Goal: Task Accomplishment & Management: Manage account settings

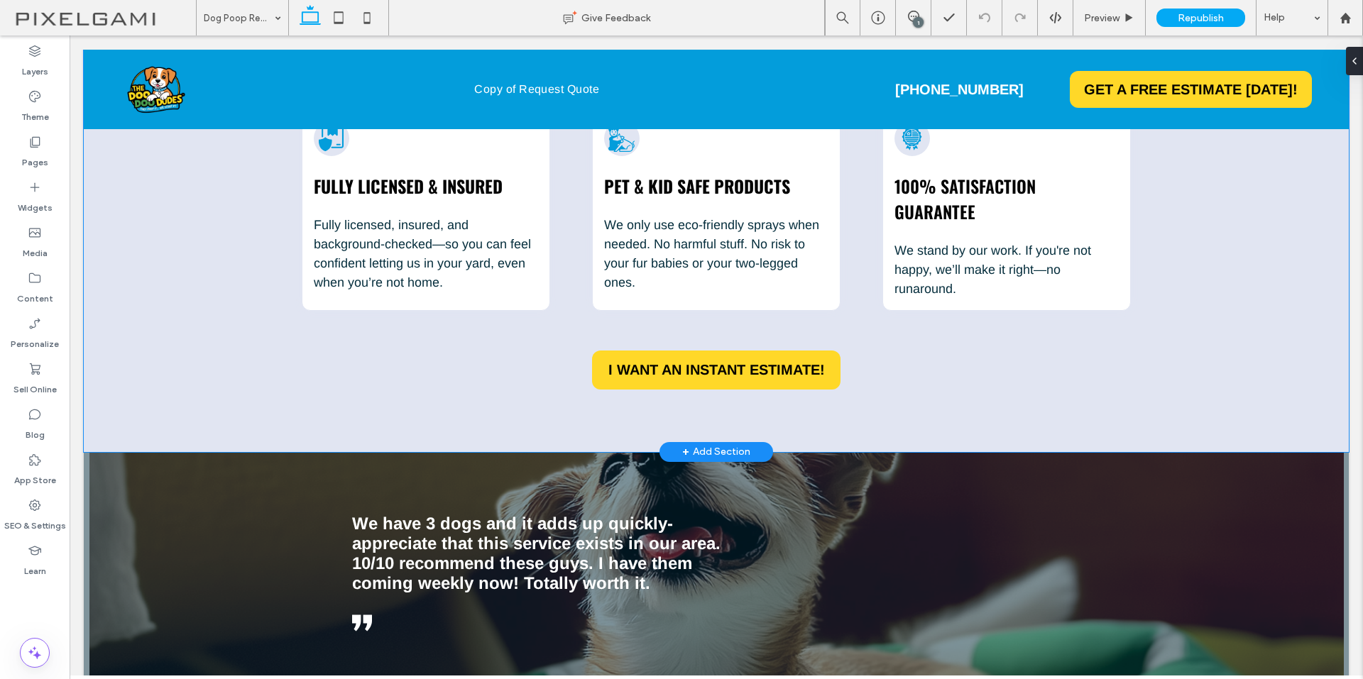
scroll to position [1798, 0]
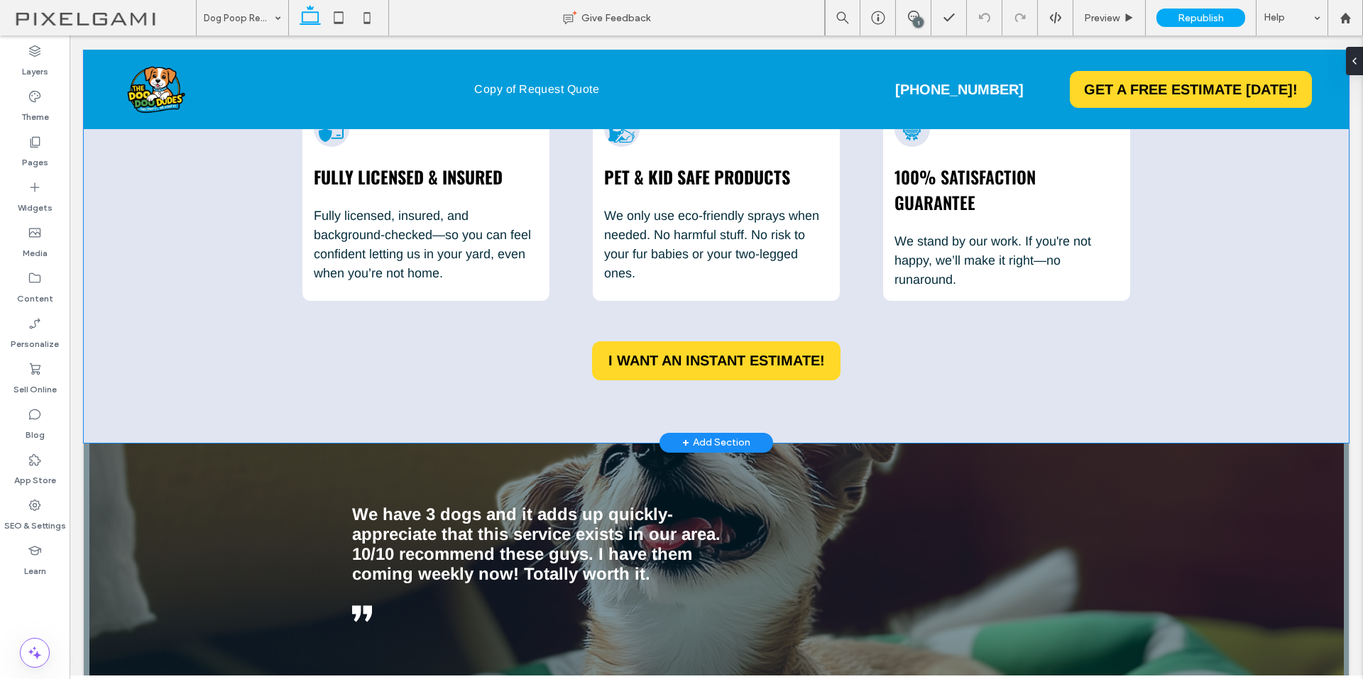
click at [1321, 305] on div "Our Promise To You No Crap. Just Clean Yards. Because your weekends shouldn't s…" at bounding box center [716, 163] width 1265 height 559
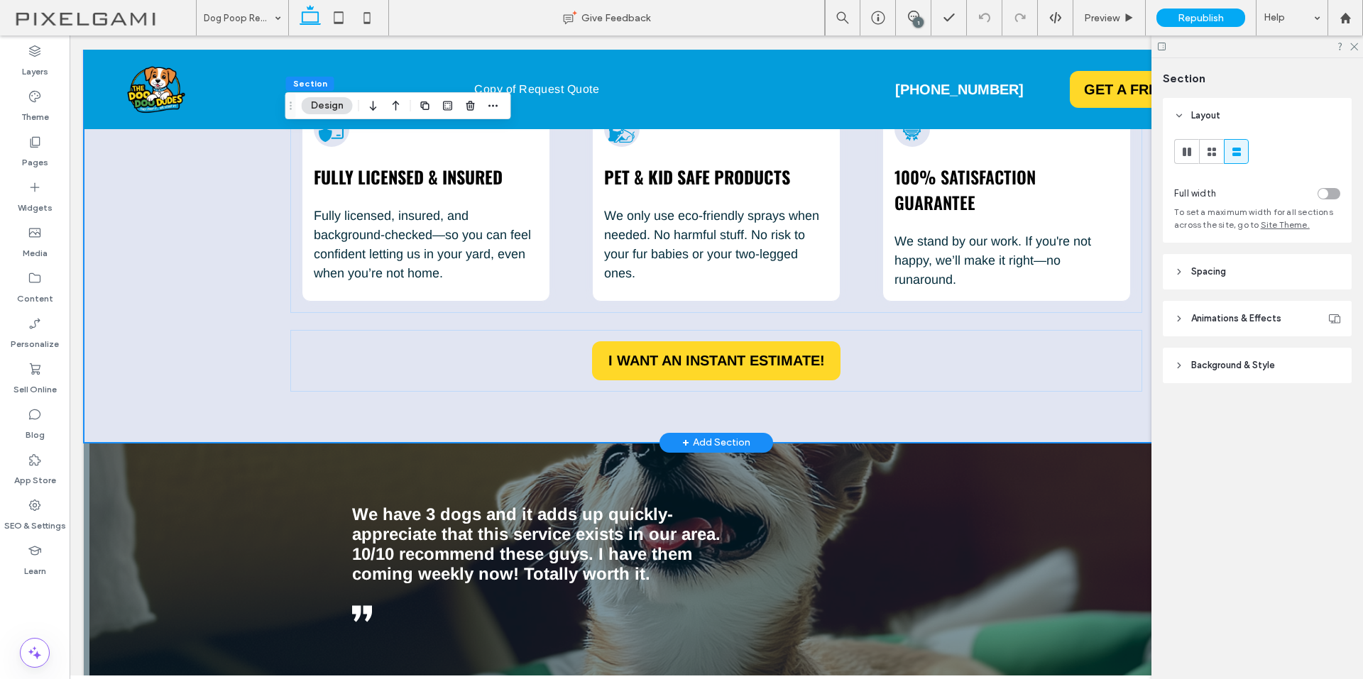
click at [1085, 413] on div "Our Promise To You No Crap. Just Clean Yards. Because your weekends shouldn't s…" at bounding box center [716, 163] width 852 height 559
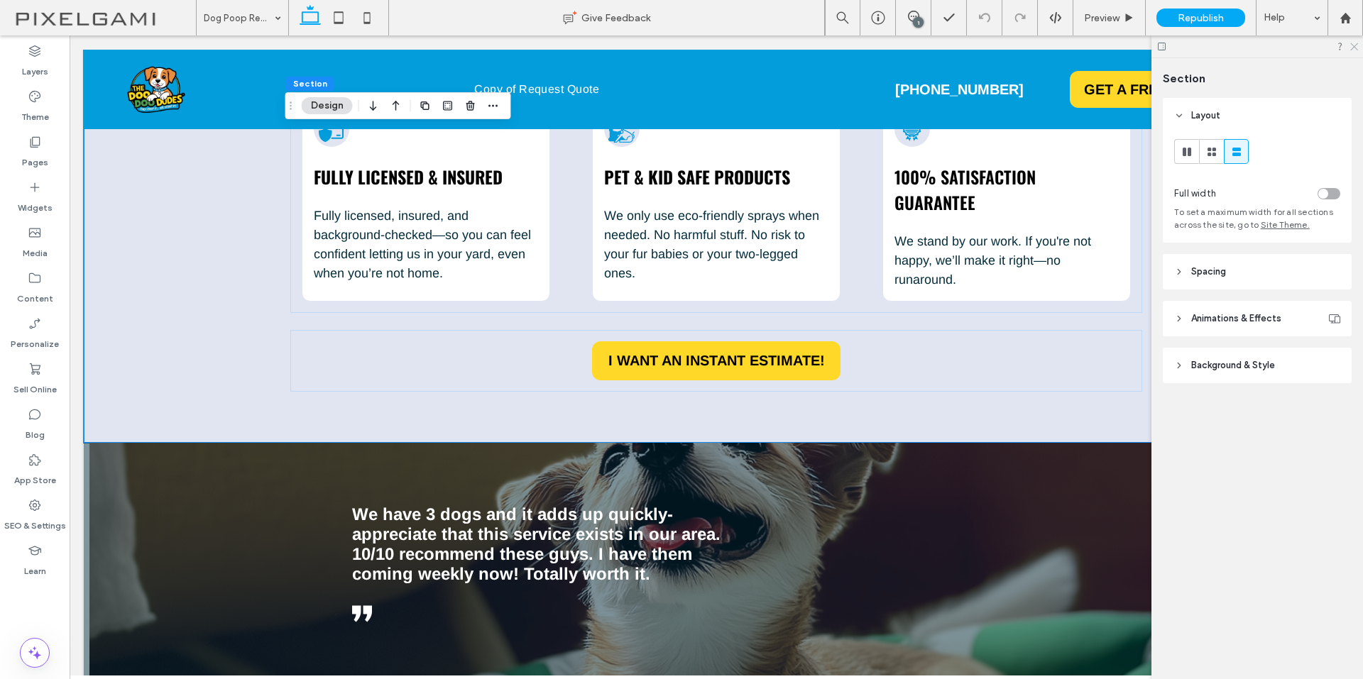
click at [1357, 44] on use at bounding box center [1354, 47] width 8 height 8
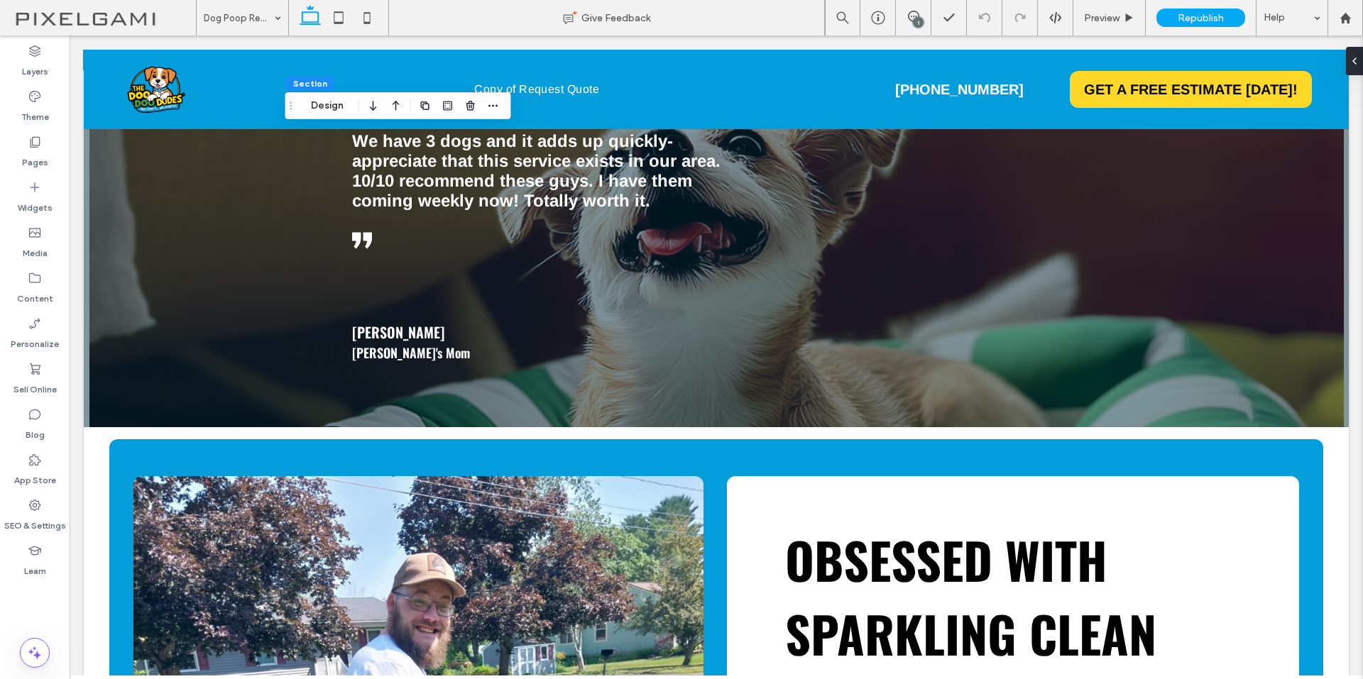
scroll to position [2187, 0]
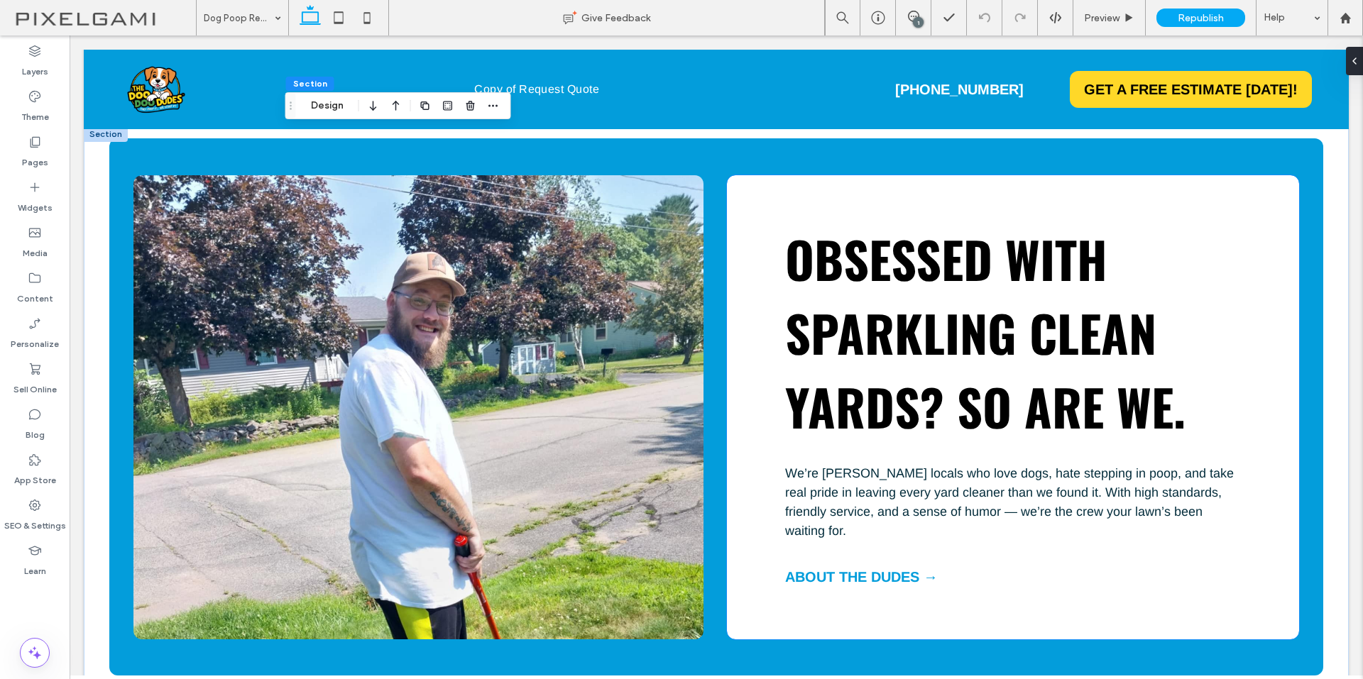
drag, startPoint x: 1286, startPoint y: 283, endPoint x: 1200, endPoint y: 367, distance: 120.5
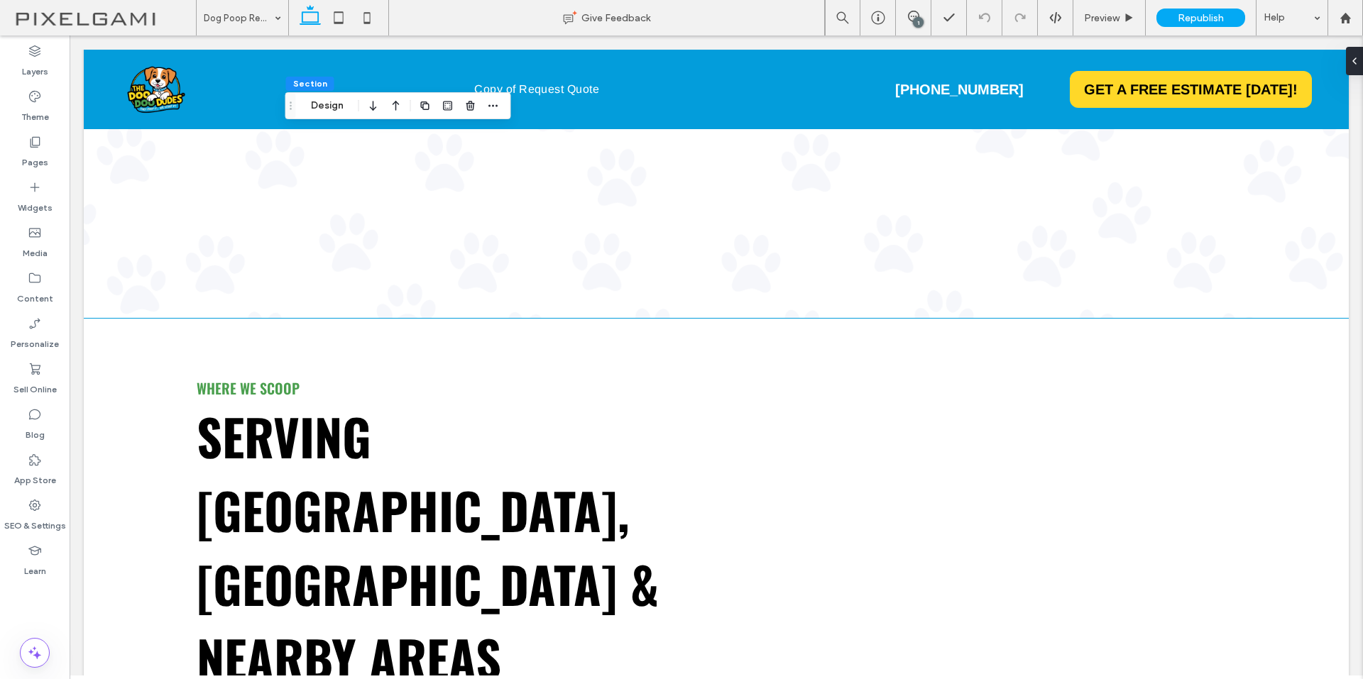
scroll to position [5268, 0]
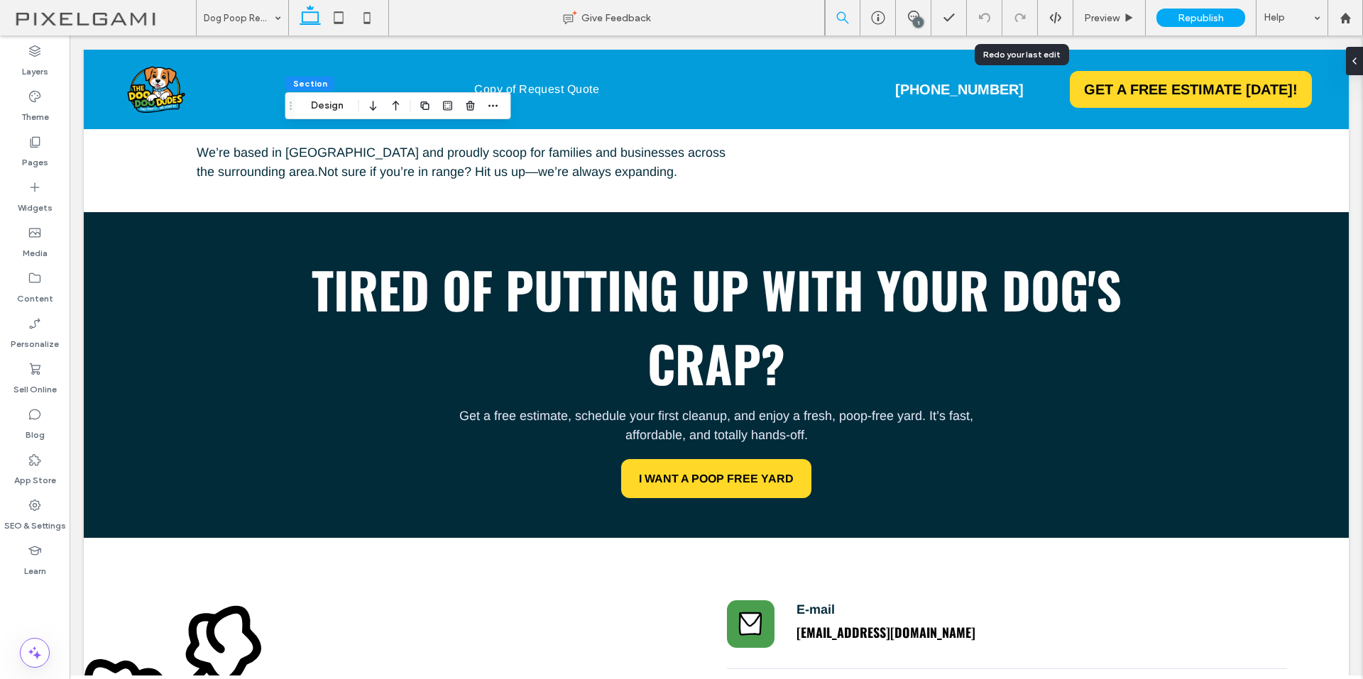
drag, startPoint x: 1018, startPoint y: 34, endPoint x: 848, endPoint y: 0, distance: 173.1
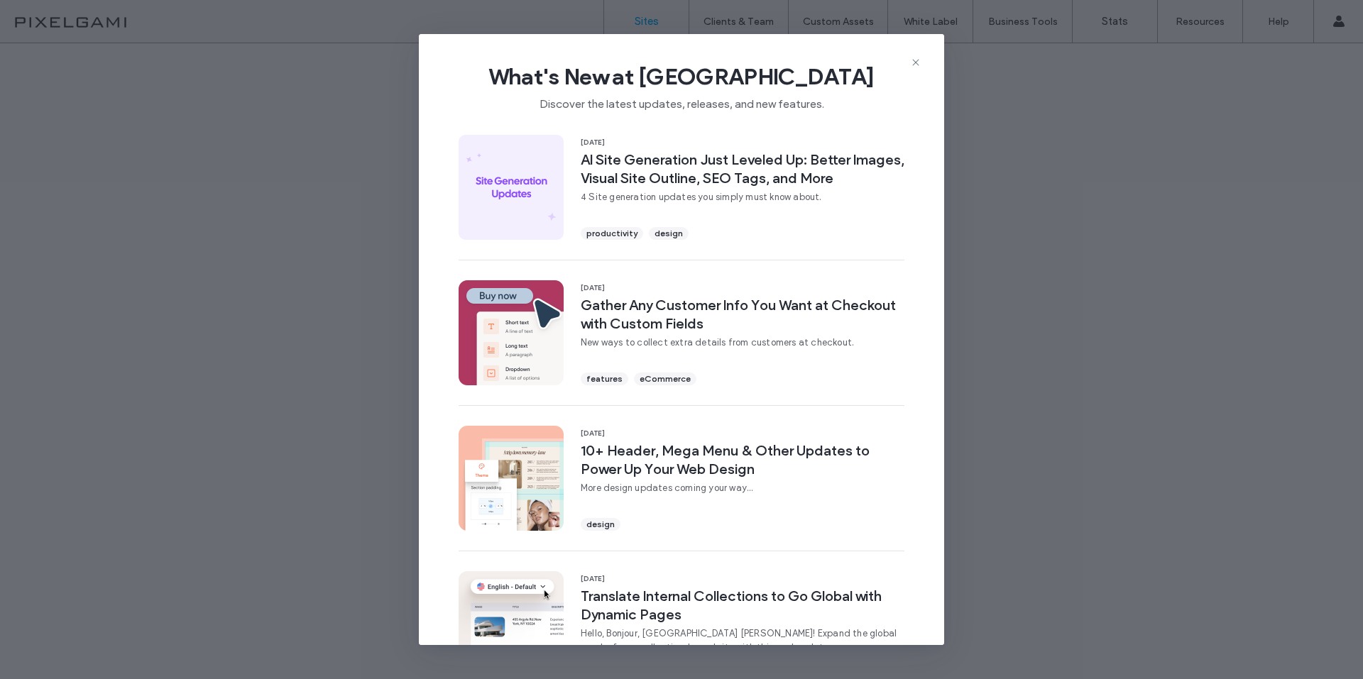
click at [909, 65] on span "What's New at [GEOGRAPHIC_DATA]" at bounding box center [682, 76] width 480 height 28
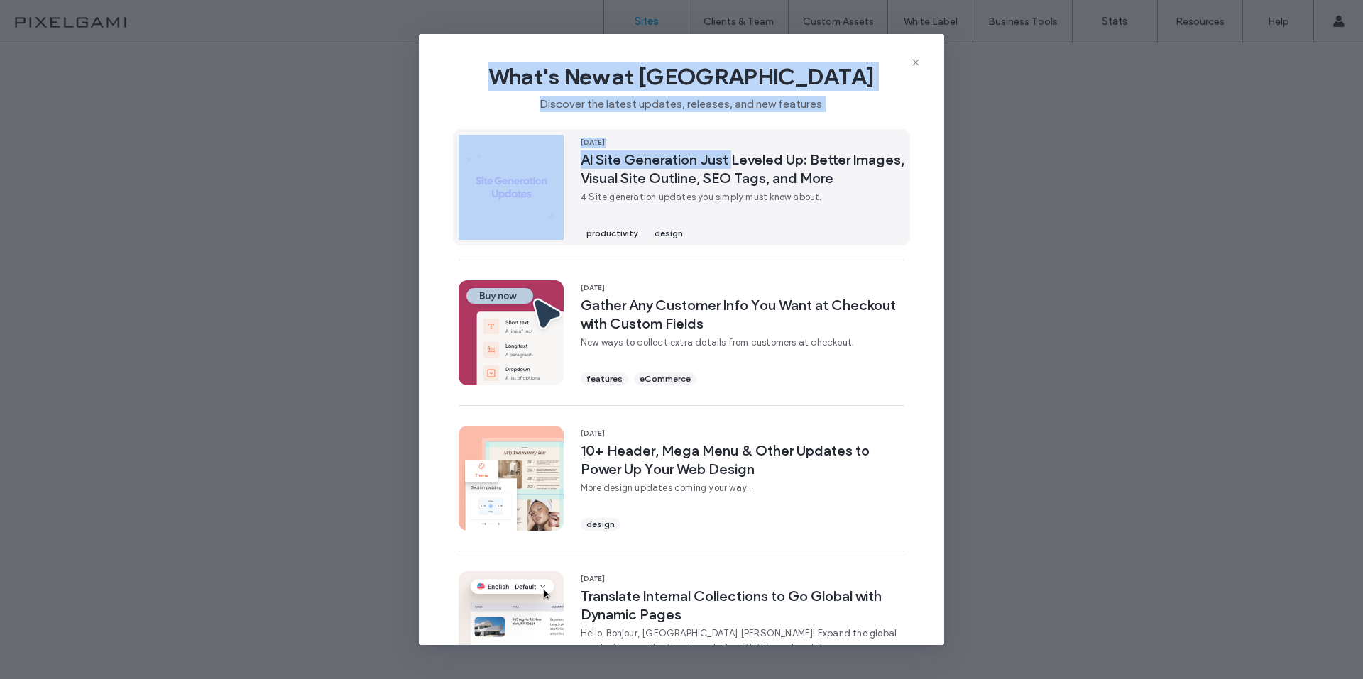
drag, startPoint x: 917, startPoint y: 59, endPoint x: 704, endPoint y: 171, distance: 240.1
click at [734, 153] on div "What's New at [GEOGRAPHIC_DATA] Discover the latest updates, releases, and new …" at bounding box center [681, 339] width 525 height 611
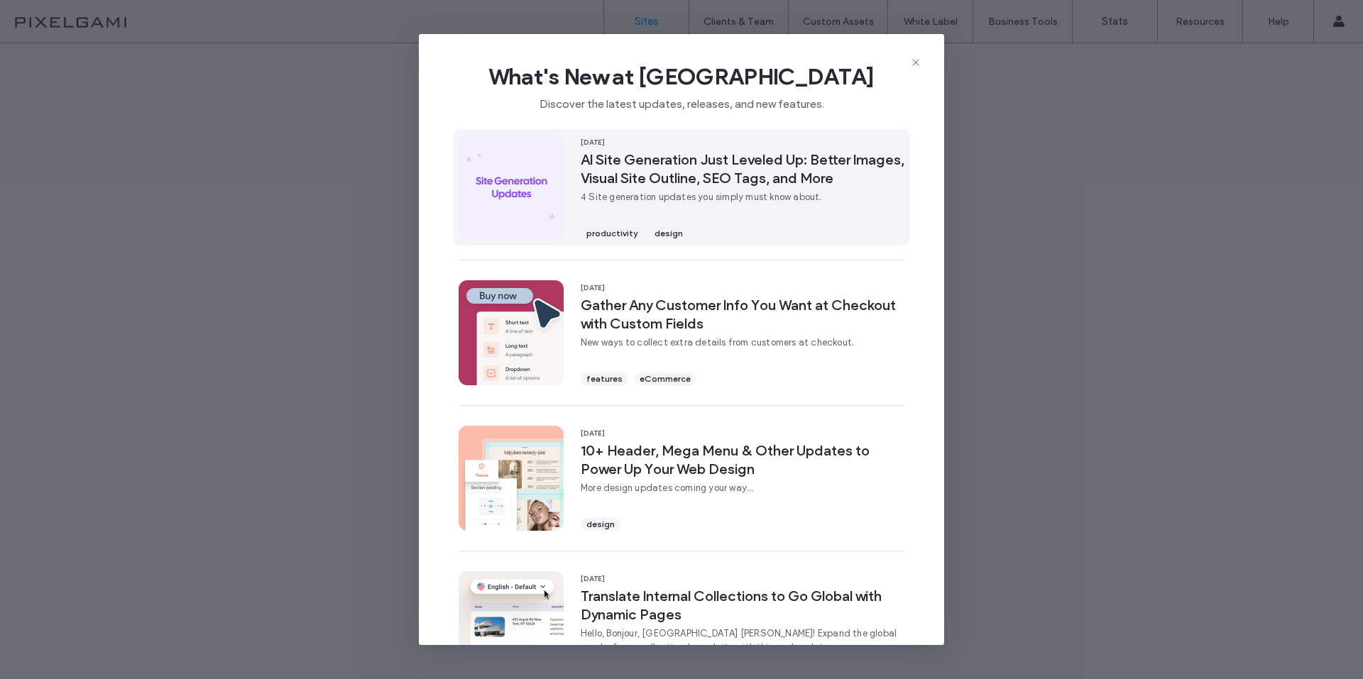
click at [683, 180] on span "AI Site Generation Just Leveled Up: Better Images, Visual Site Outline, SEO Tag…" at bounding box center [743, 169] width 324 height 37
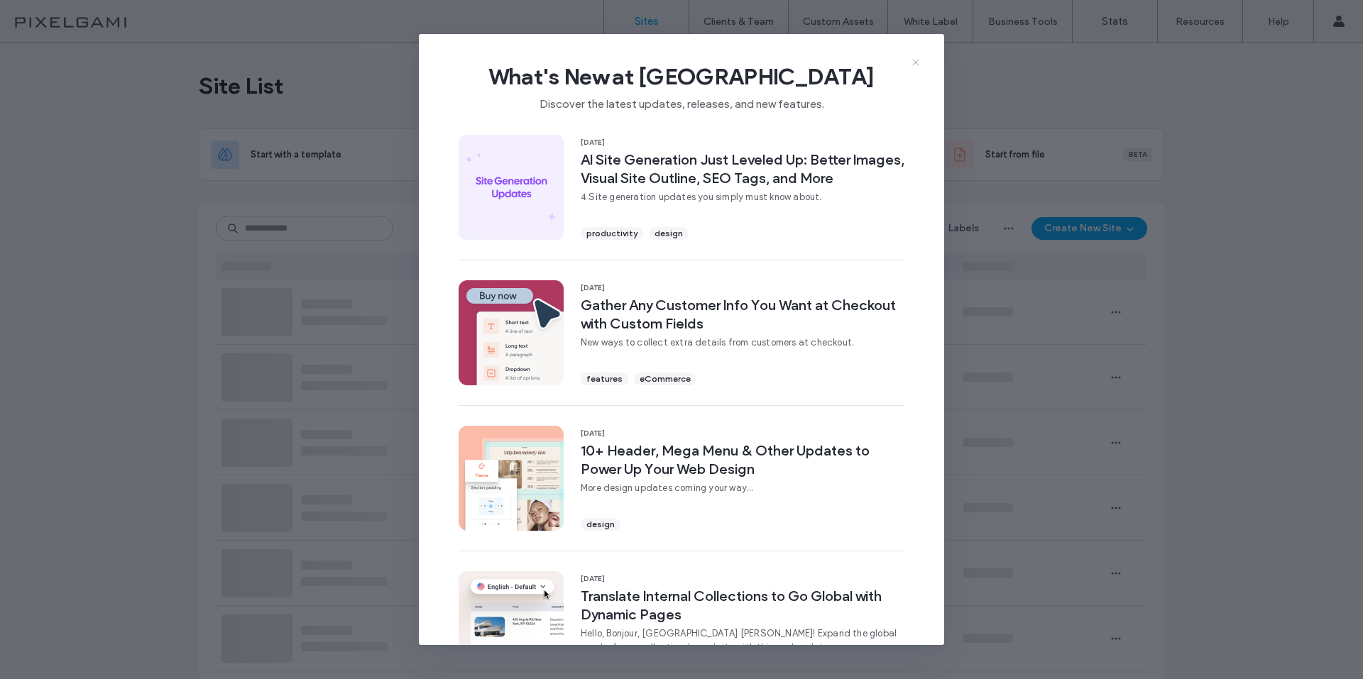
click at [916, 64] on icon at bounding box center [915, 62] width 11 height 11
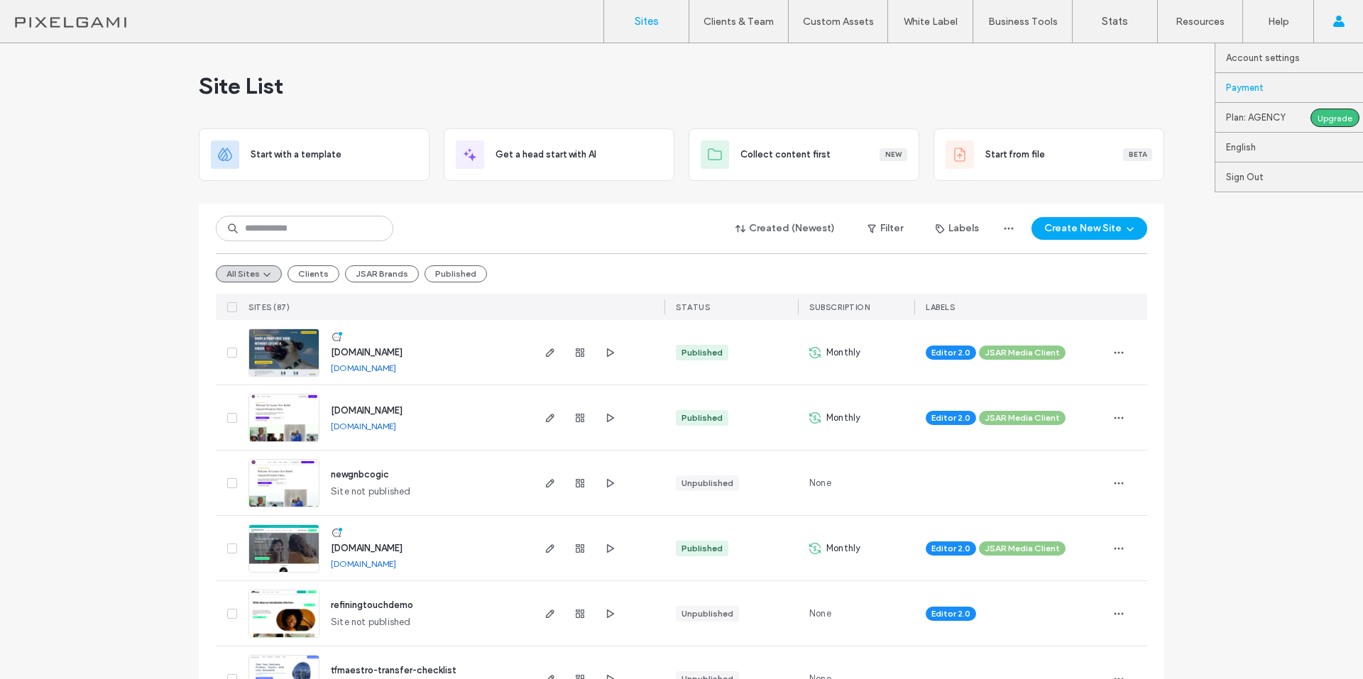
click at [1258, 88] on label "Payment" at bounding box center [1245, 87] width 38 height 11
